Goal: Navigation & Orientation: Find specific page/section

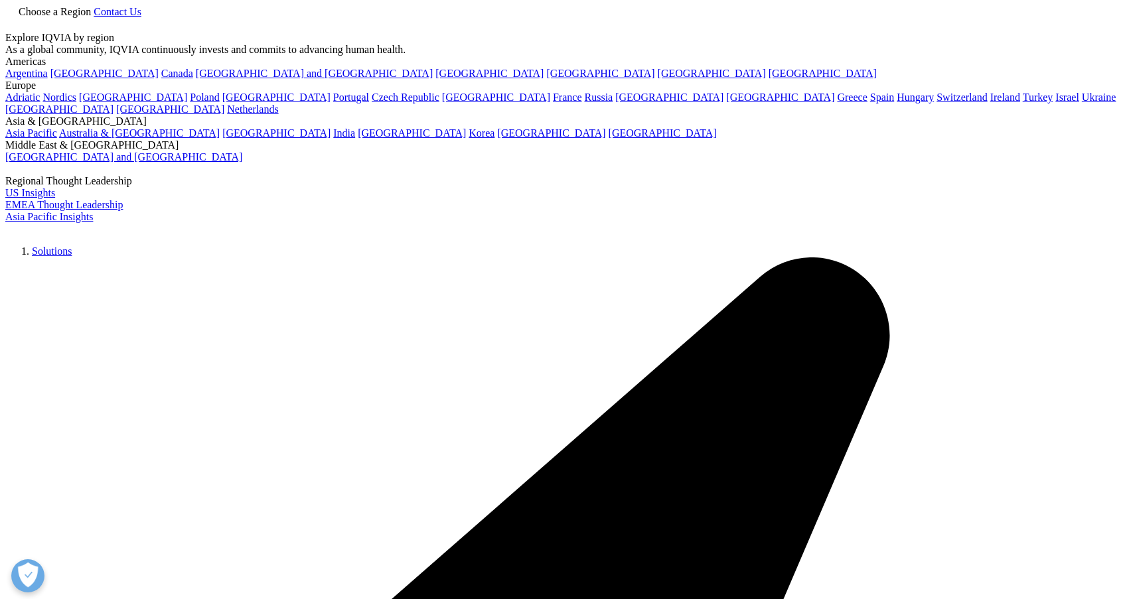
scroll to position [520, 0]
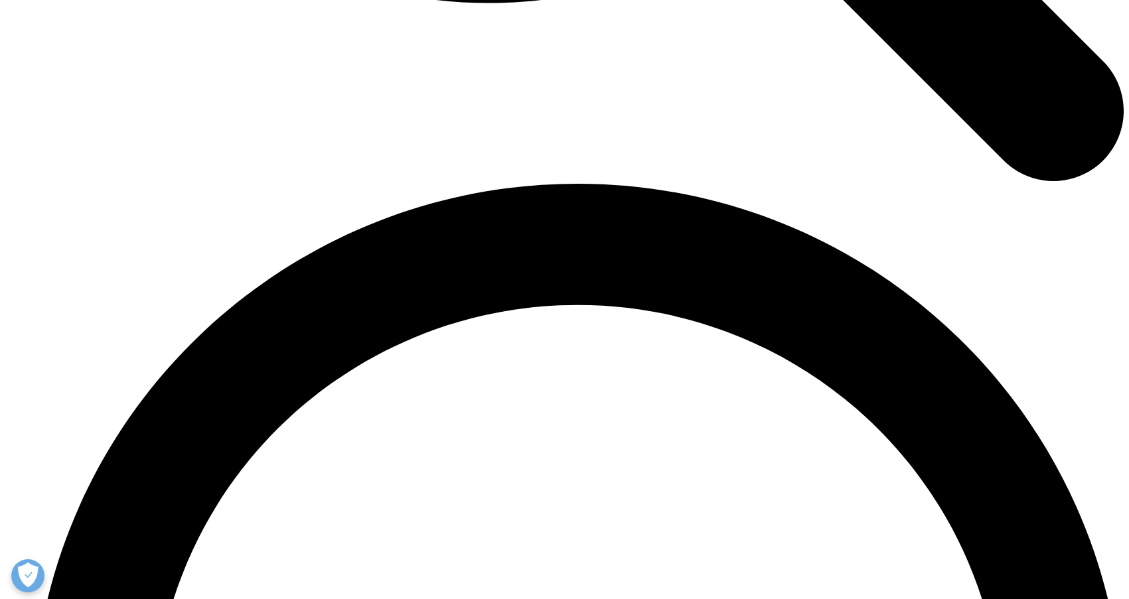
scroll to position [3548, 0]
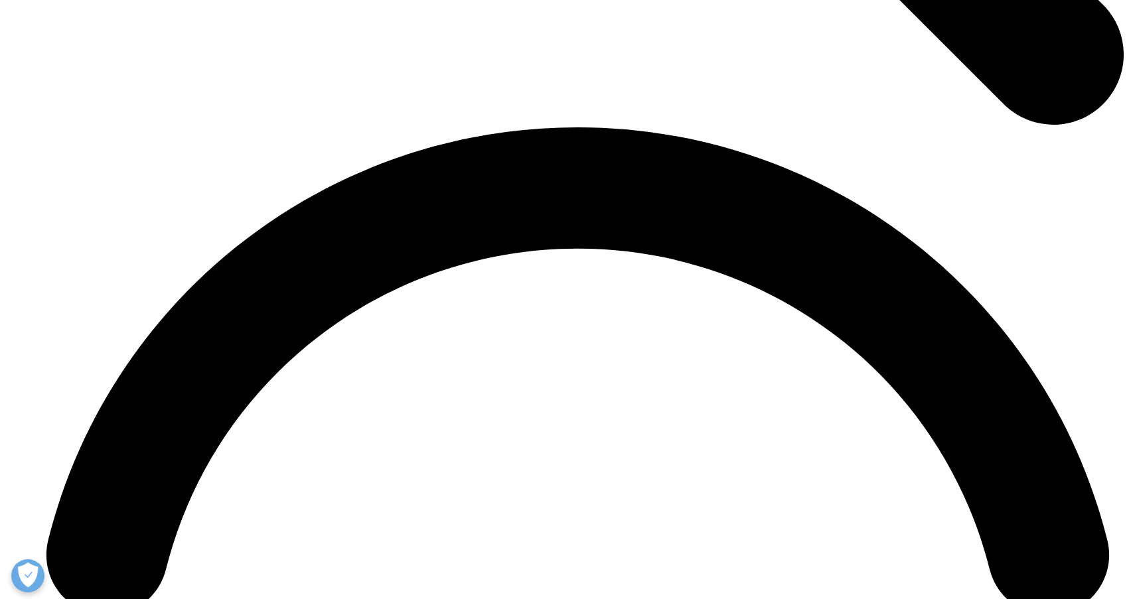
scroll to position [3599, 0]
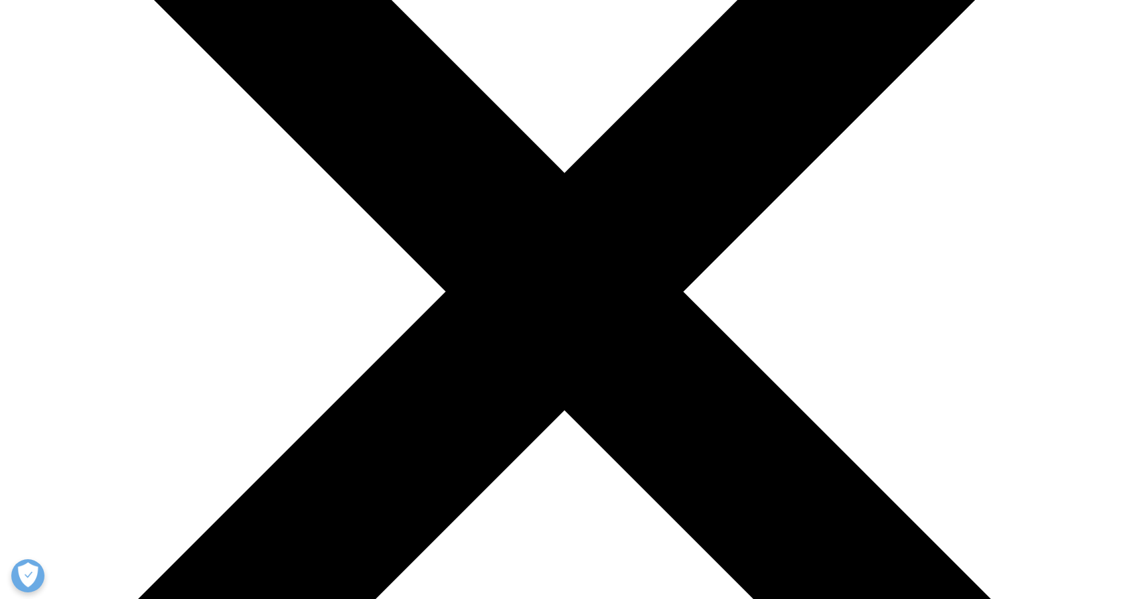
scroll to position [290, 0]
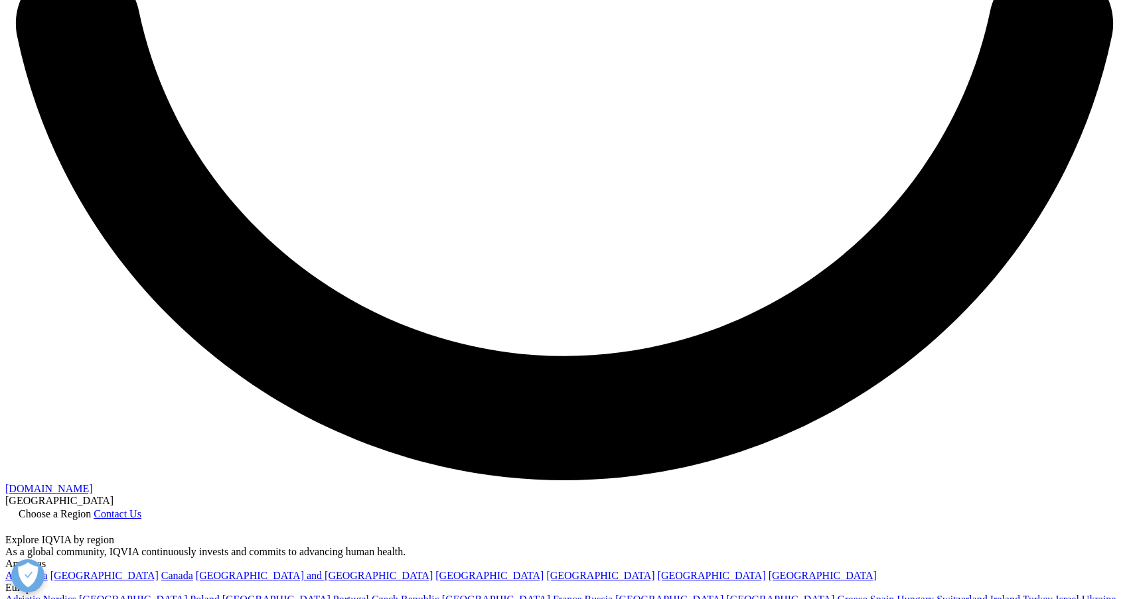
scroll to position [2899, 0]
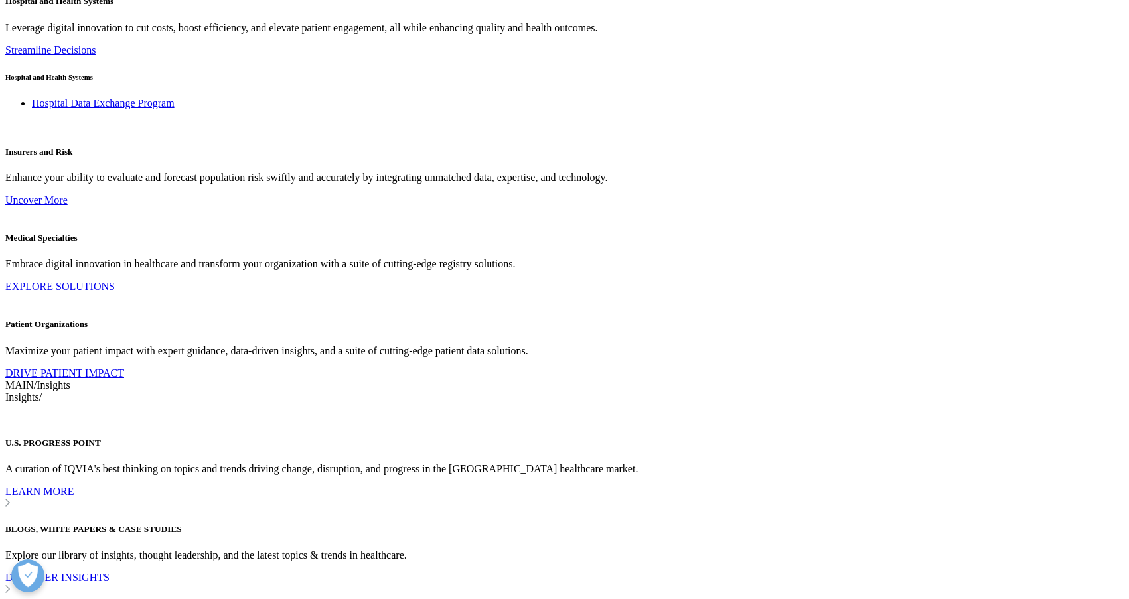
checkbox input "true"
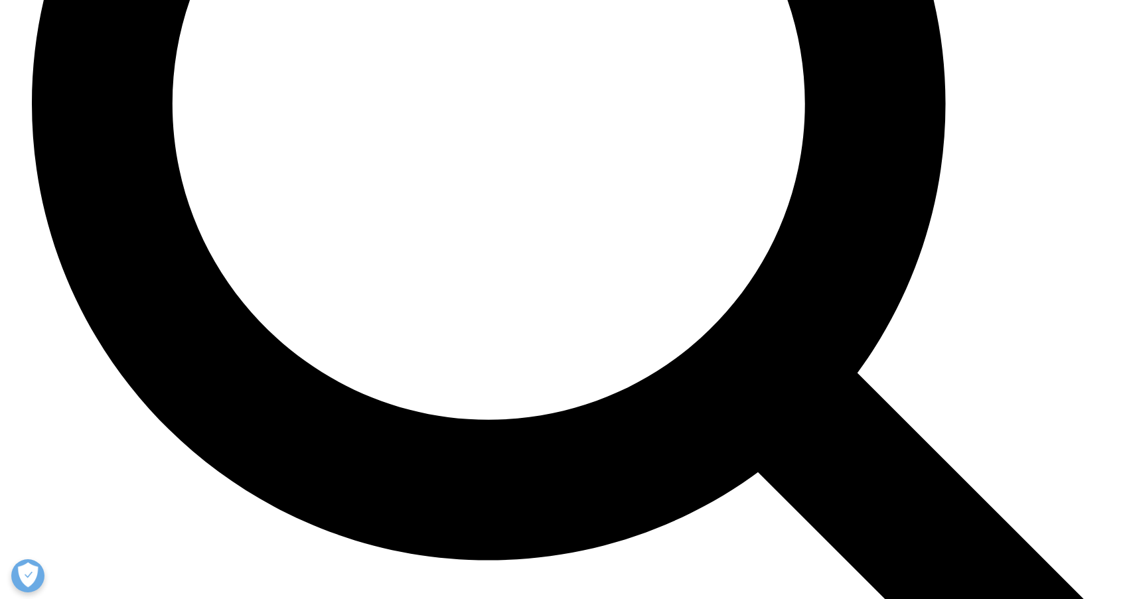
scroll to position [6363, 0]
